Goal: Task Accomplishment & Management: Manage account settings

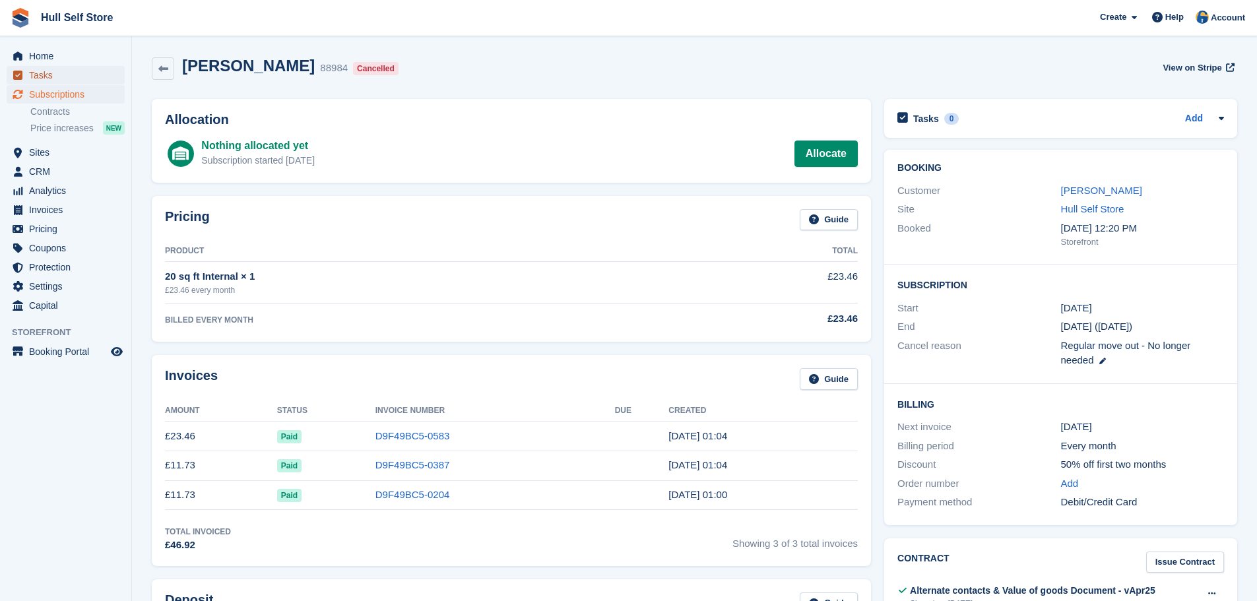
click at [98, 77] on span "Tasks" at bounding box center [68, 75] width 79 height 18
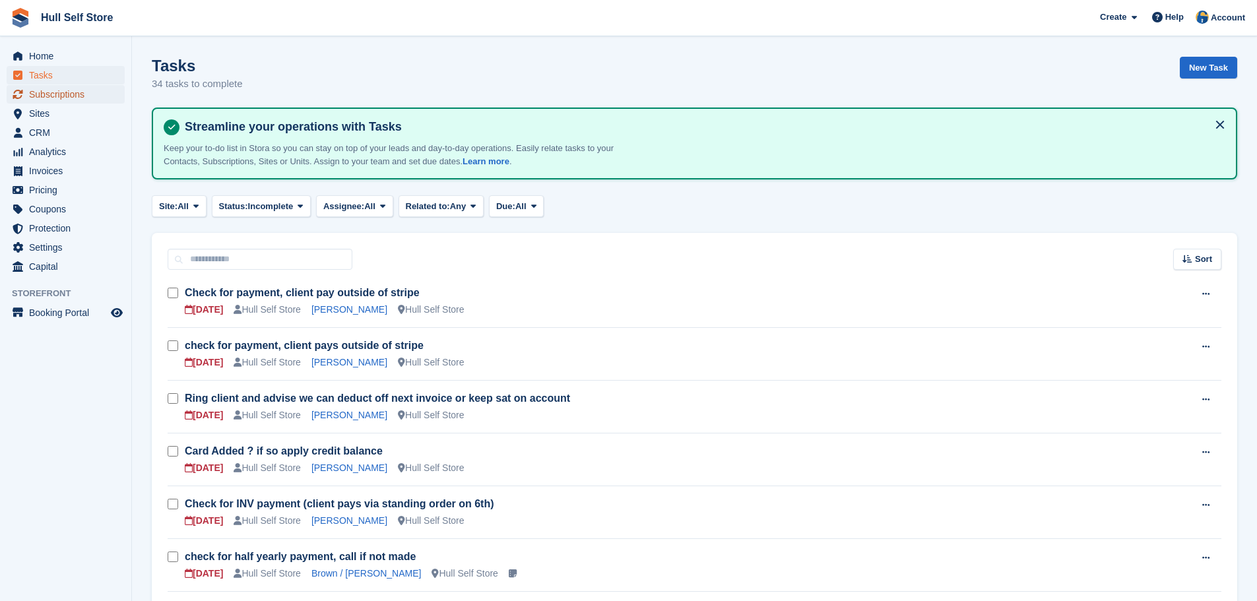
click at [102, 90] on span "Subscriptions" at bounding box center [68, 94] width 79 height 18
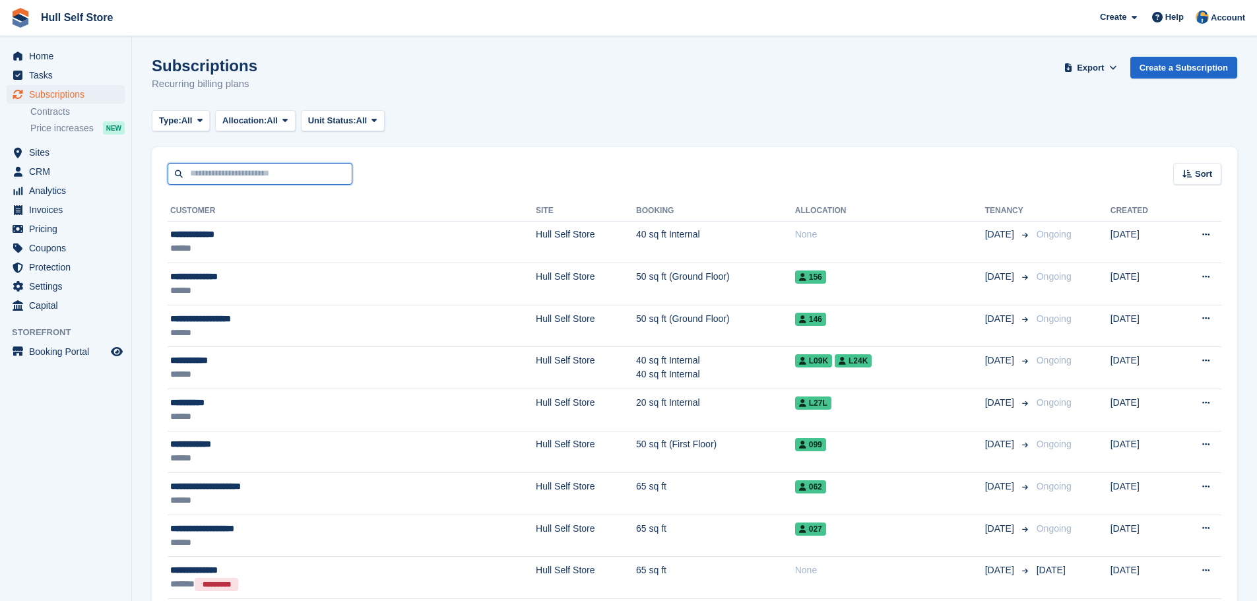
click at [255, 169] on input "text" at bounding box center [260, 174] width 185 height 22
type input "********"
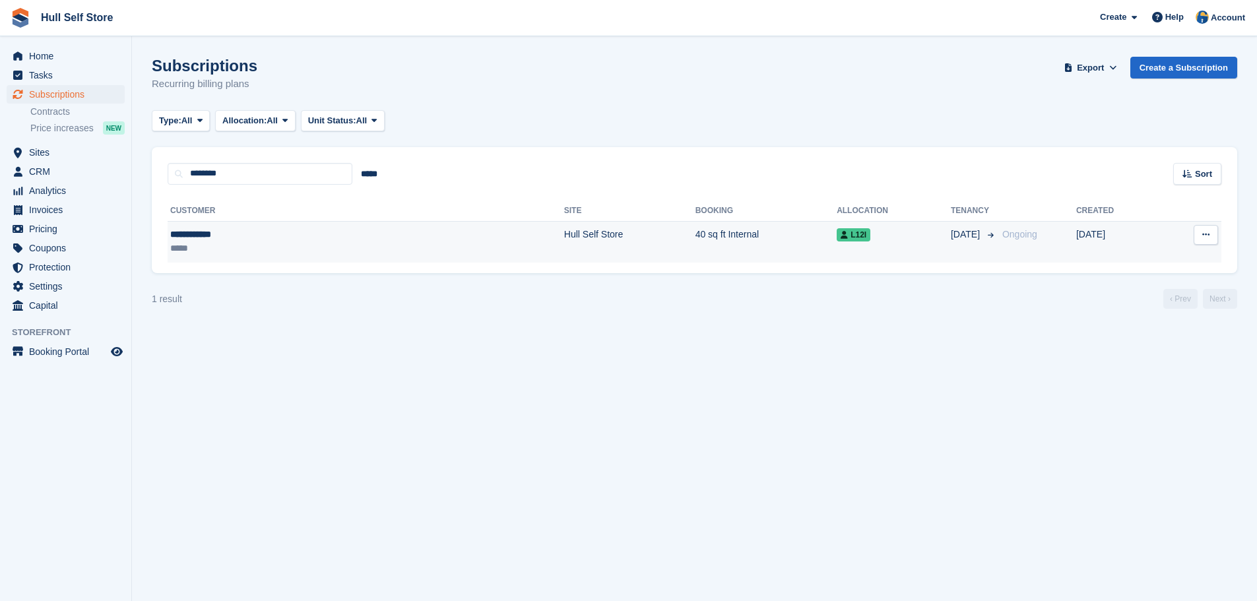
click at [322, 246] on div "*****" at bounding box center [258, 249] width 176 height 14
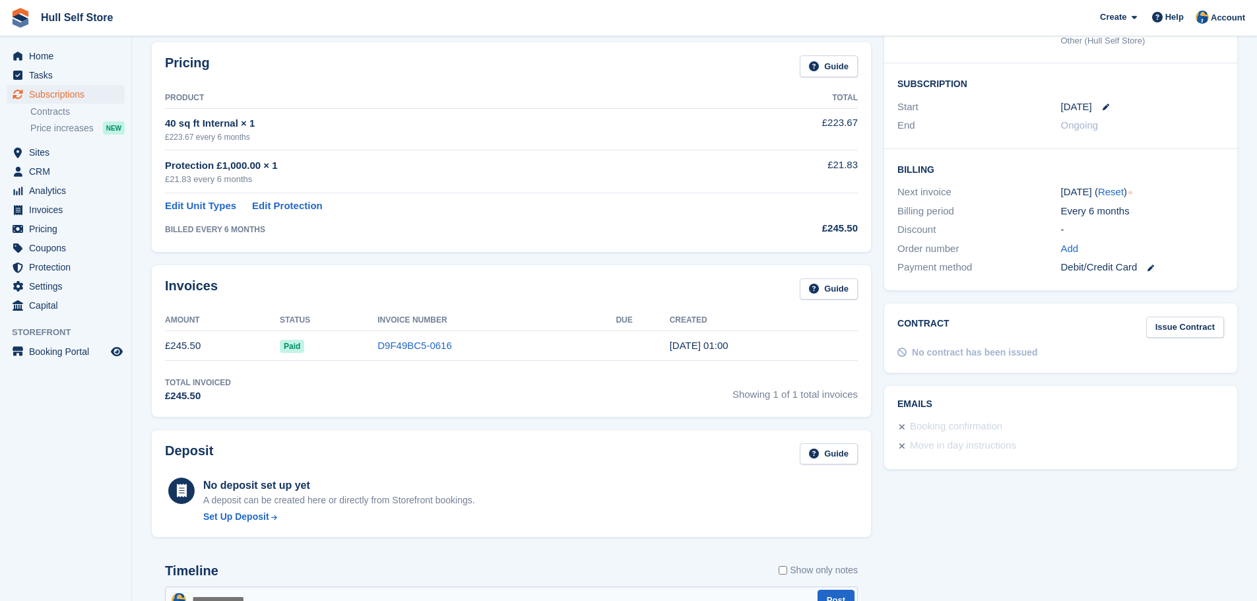
scroll to position [198, 0]
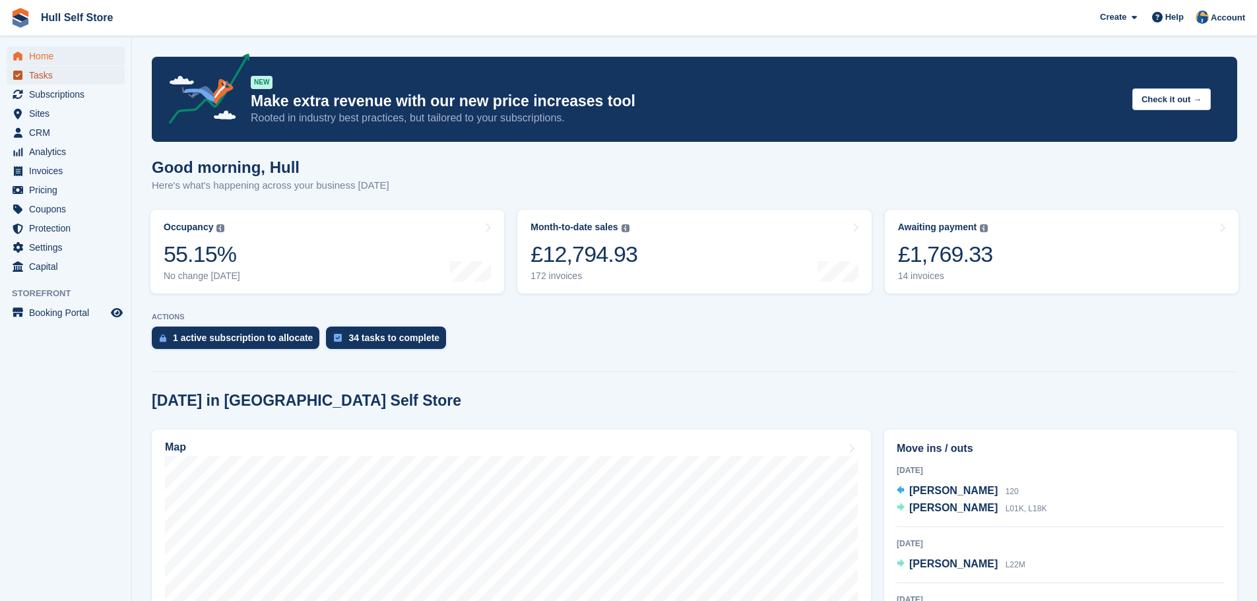
drag, startPoint x: 0, startPoint y: 0, endPoint x: 45, endPoint y: 77, distance: 89.3
click at [45, 77] on span "Tasks" at bounding box center [68, 75] width 79 height 18
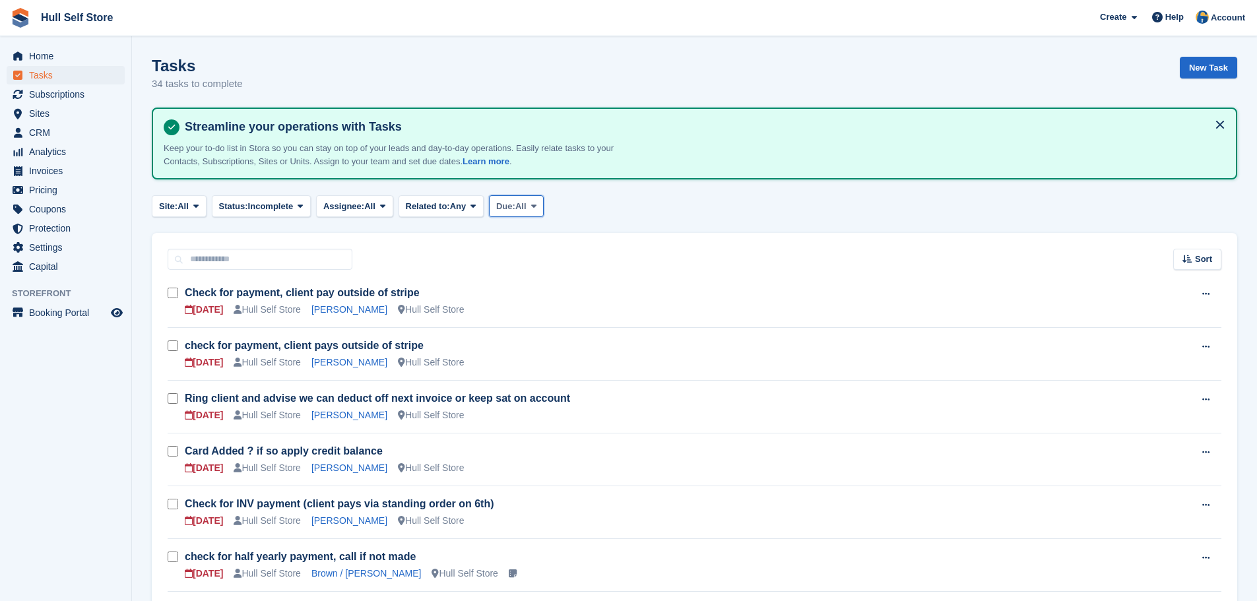
click at [529, 214] on button "Due: All" at bounding box center [516, 206] width 55 height 22
click at [524, 279] on link "[DATE]" at bounding box center [552, 285] width 115 height 24
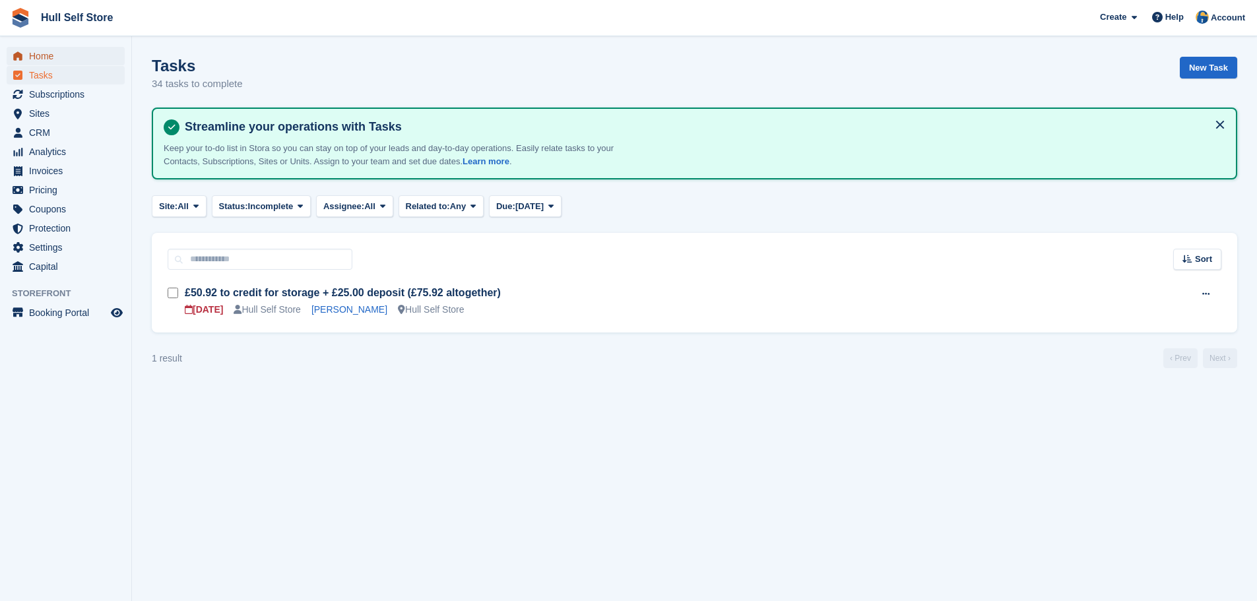
click at [73, 59] on span "Home" at bounding box center [68, 56] width 79 height 18
